Goal: Find specific page/section: Find specific page/section

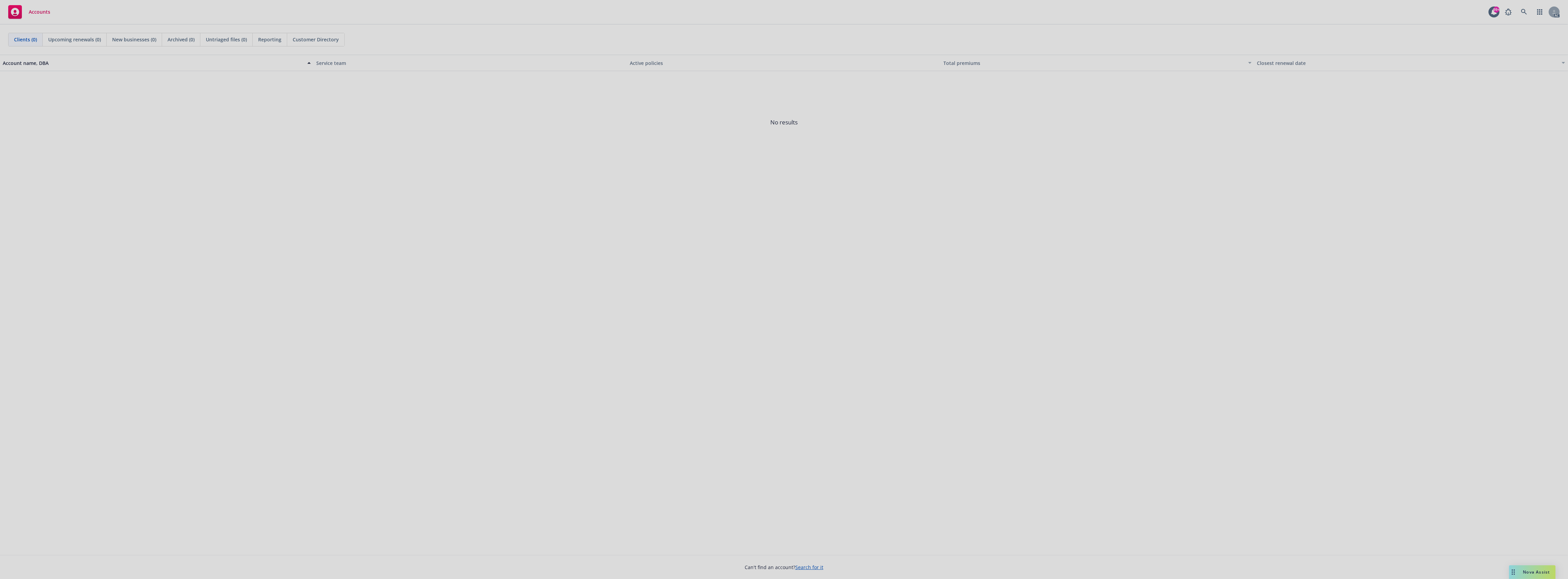
click at [1521, 9] on div at bounding box center [784, 290] width 1568 height 579
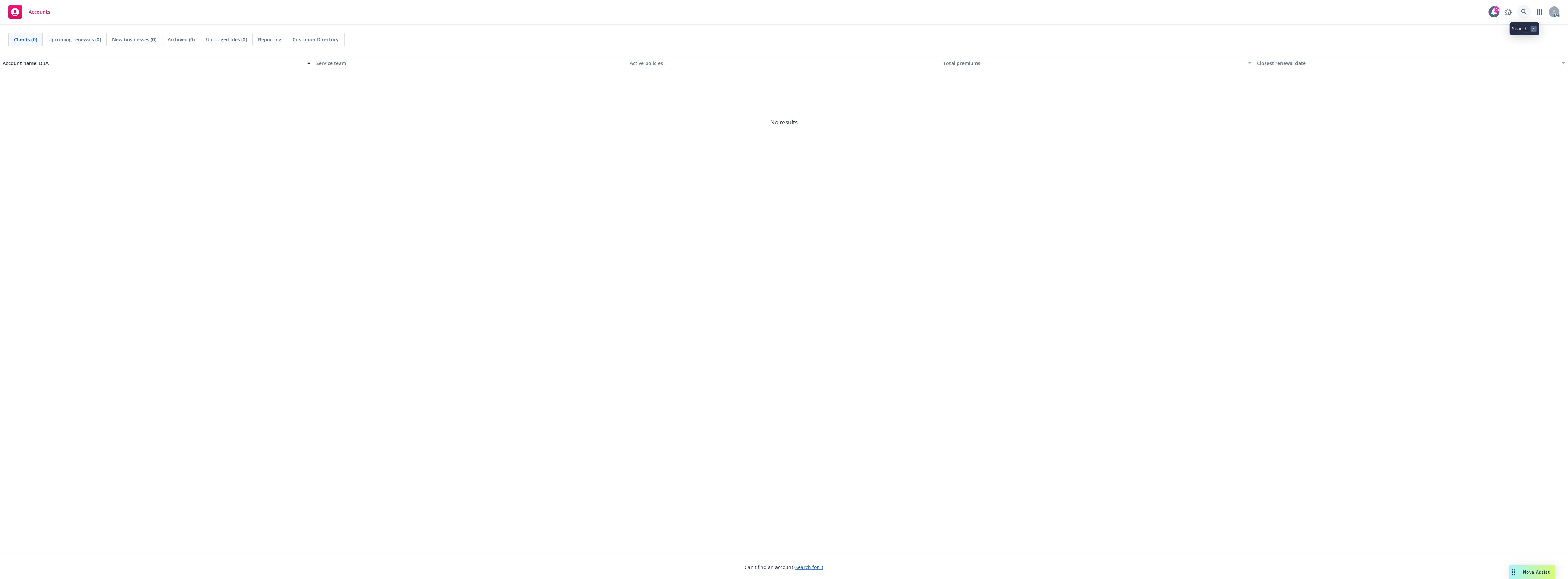
click at [1522, 10] on icon at bounding box center [1524, 12] width 6 height 6
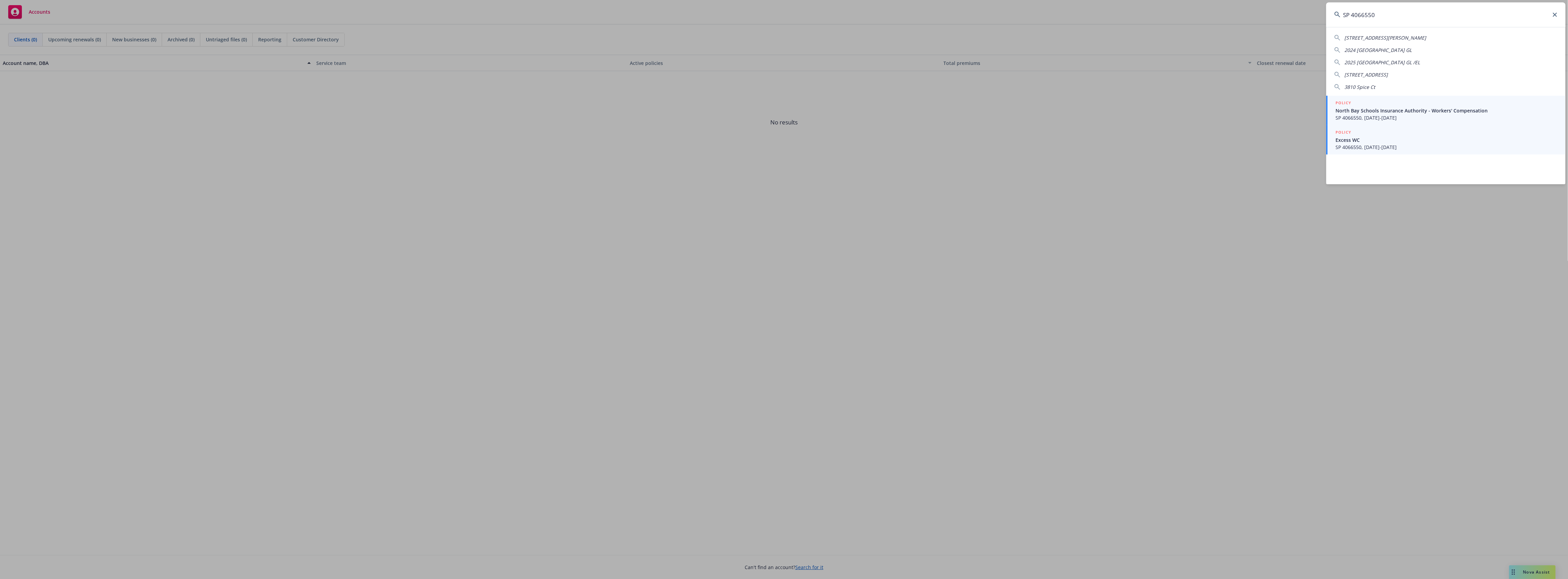
type input "SP 4066550"
click at [1371, 148] on span "SP 4066550, 07/01/2024-07/01/2026" at bounding box center [1447, 147] width 222 height 7
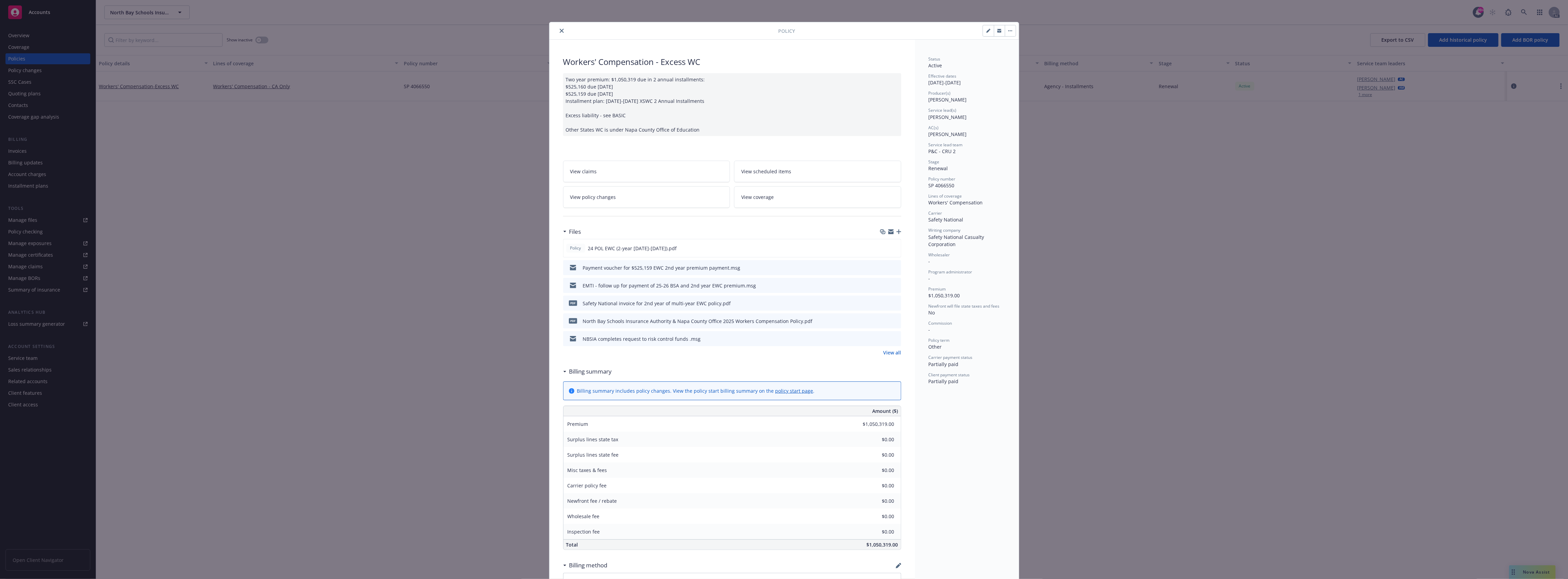
click at [883, 353] on link "View all" at bounding box center [892, 353] width 18 height 7
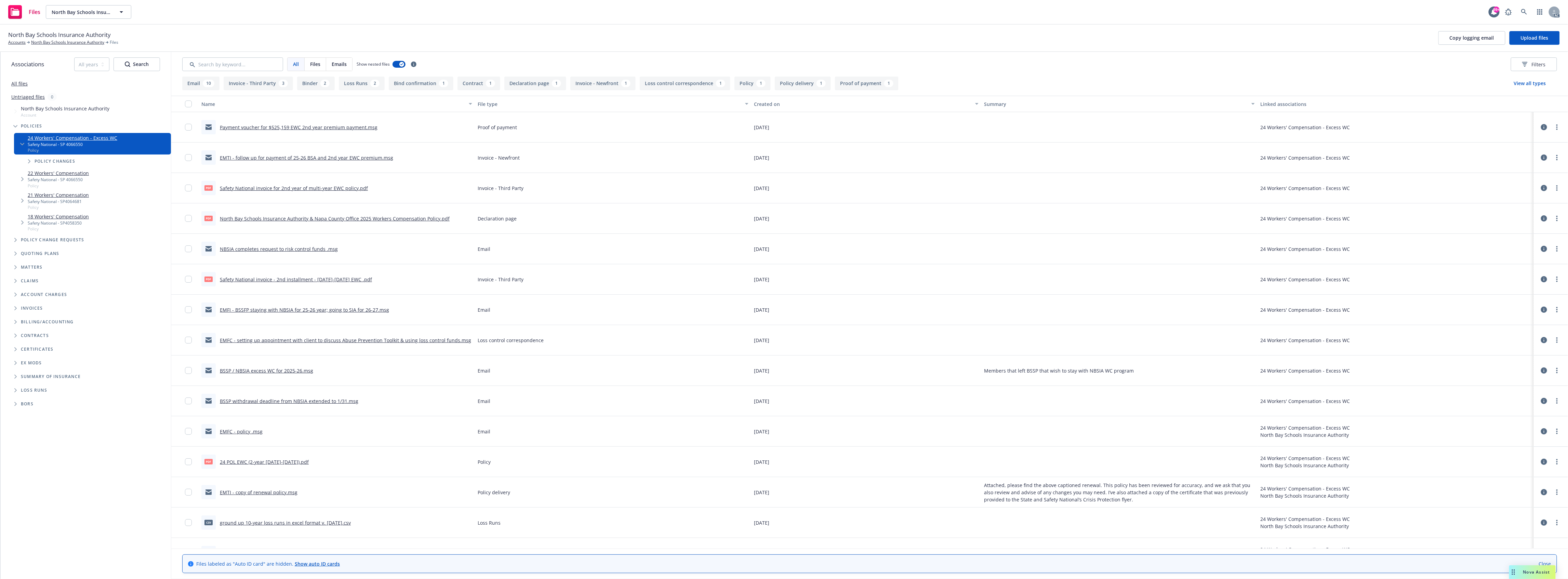
click at [332, 189] on link "Safety National invoice for 2nd year of multi-year EWC policy.pdf" at bounding box center [293, 188] width 148 height 7
click at [1527, 13] on icon at bounding box center [1524, 12] width 6 height 6
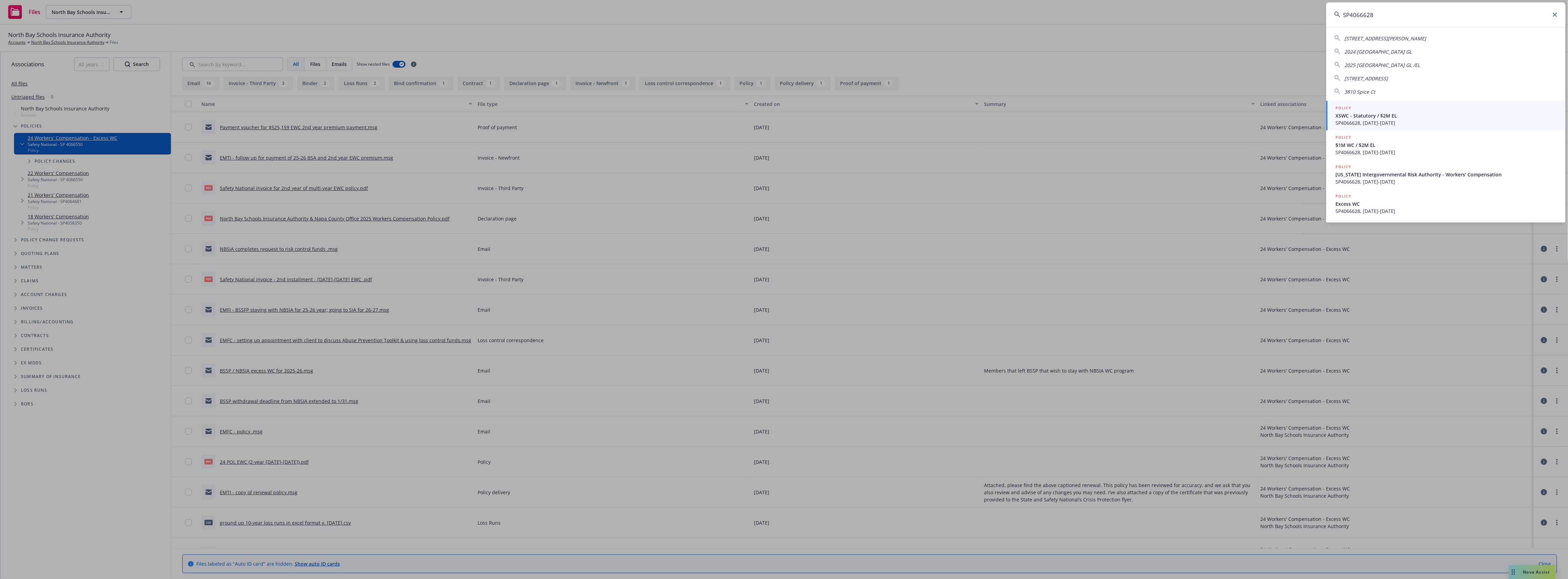
type input "SP4066628"
click at [1398, 123] on span "SP4066628, [DATE]-[DATE]" at bounding box center [1447, 123] width 222 height 7
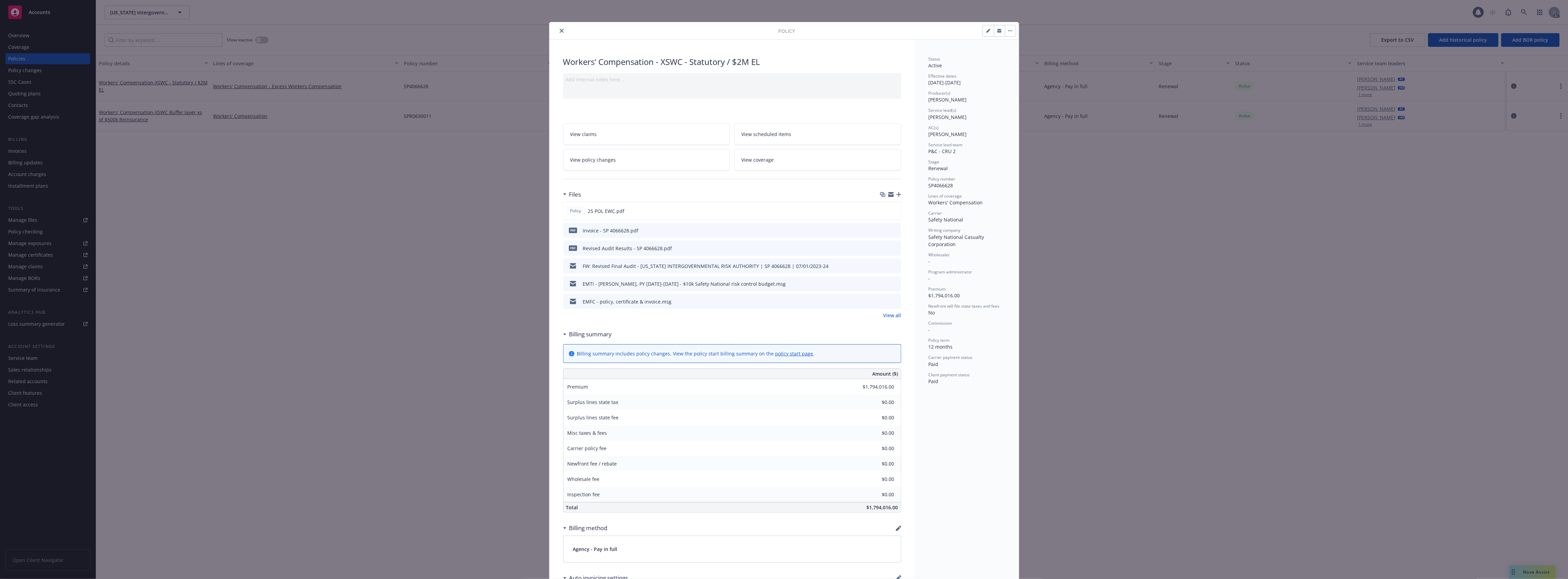
click at [892, 232] on icon "preview file" at bounding box center [895, 230] width 6 height 5
click at [559, 28] on button "close" at bounding box center [561, 30] width 8 height 8
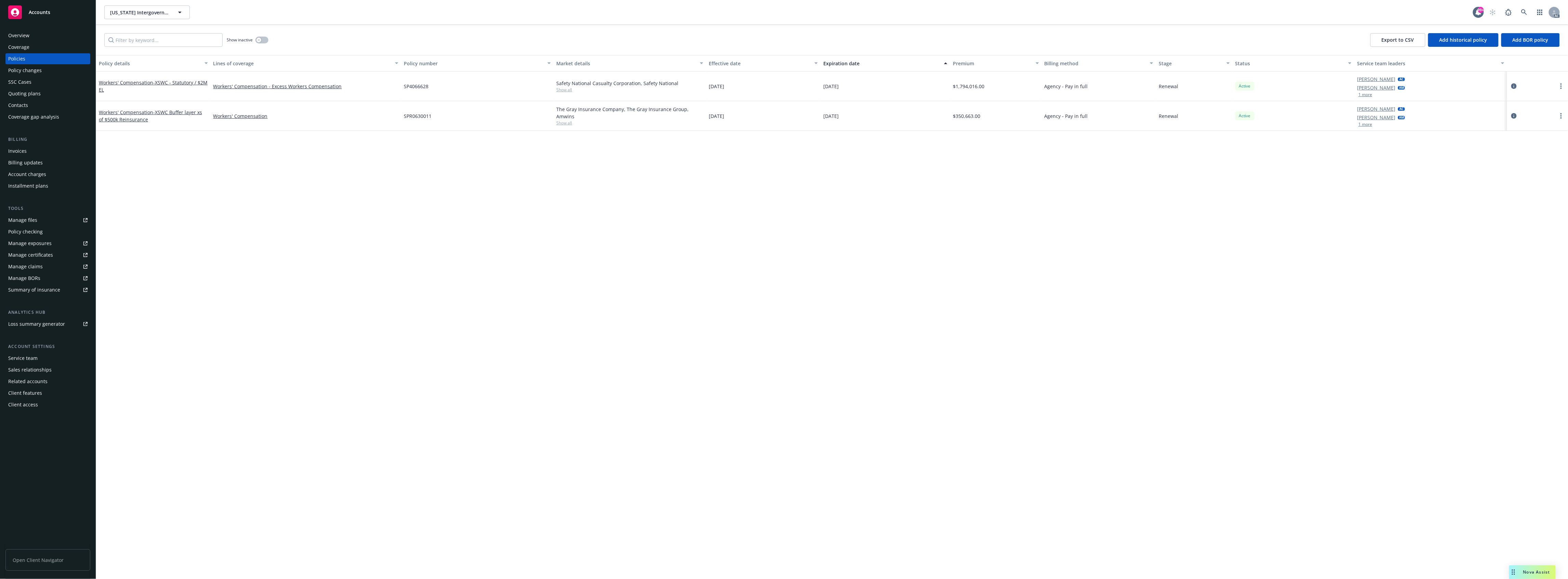
click at [16, 153] on div "Invoices" at bounding box center [17, 151] width 18 height 11
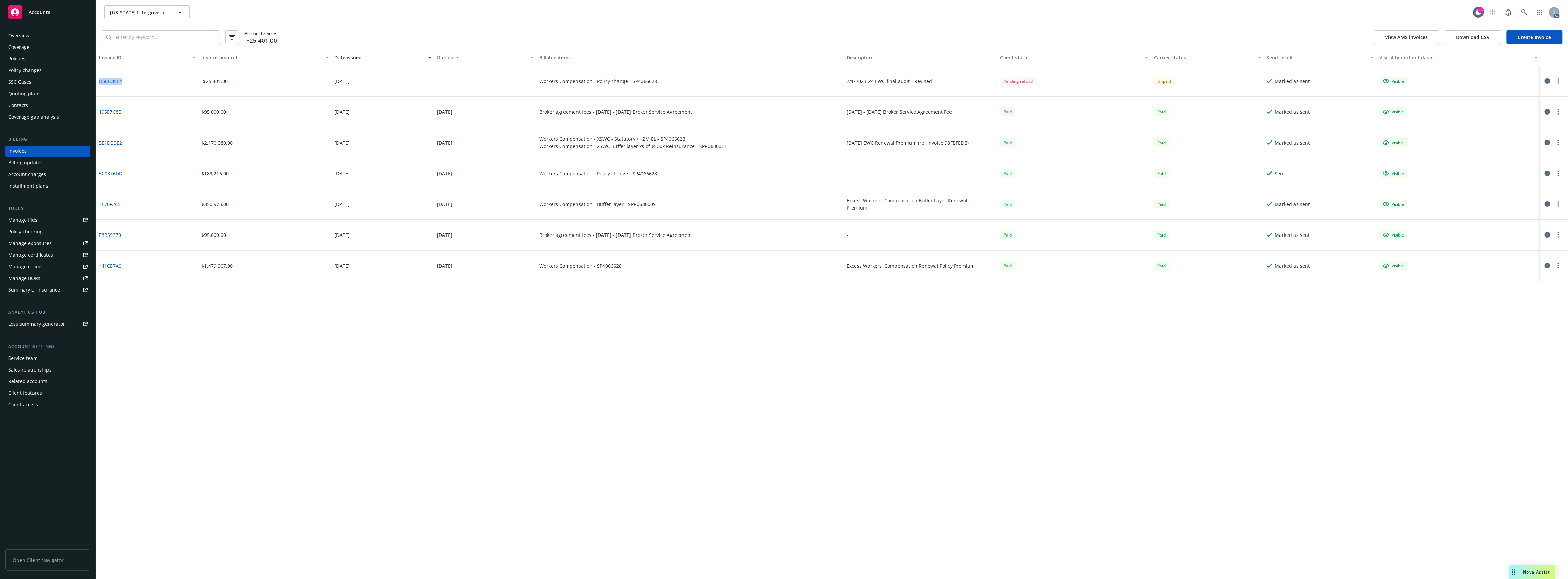
drag, startPoint x: 135, startPoint y: 80, endPoint x: 175, endPoint y: 47, distance: 51.9
click at [96, 78] on div "D5CC35E4" at bounding box center [147, 81] width 103 height 31
copy link "D5CC35E4"
